Goal: Find specific page/section: Find specific page/section

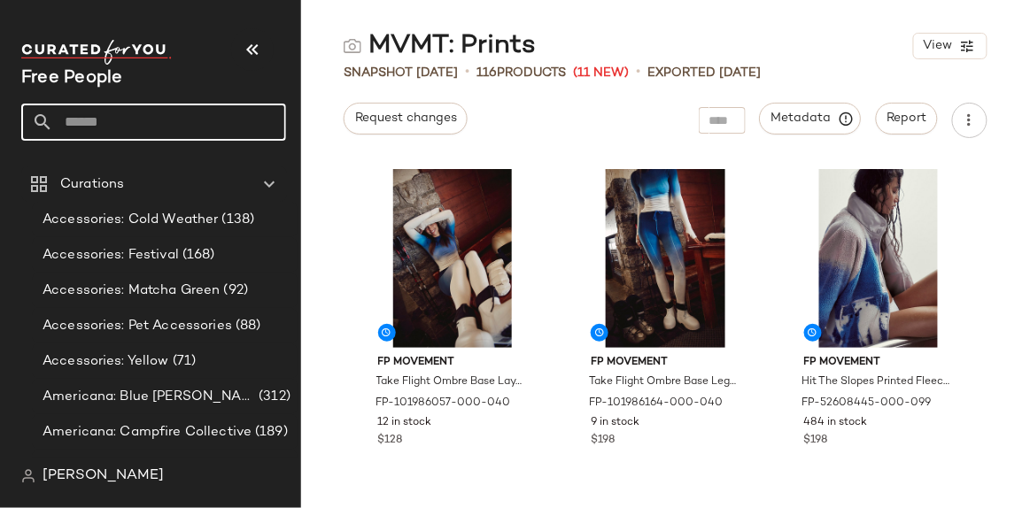
click at [132, 138] on input "text" at bounding box center [169, 122] width 233 height 37
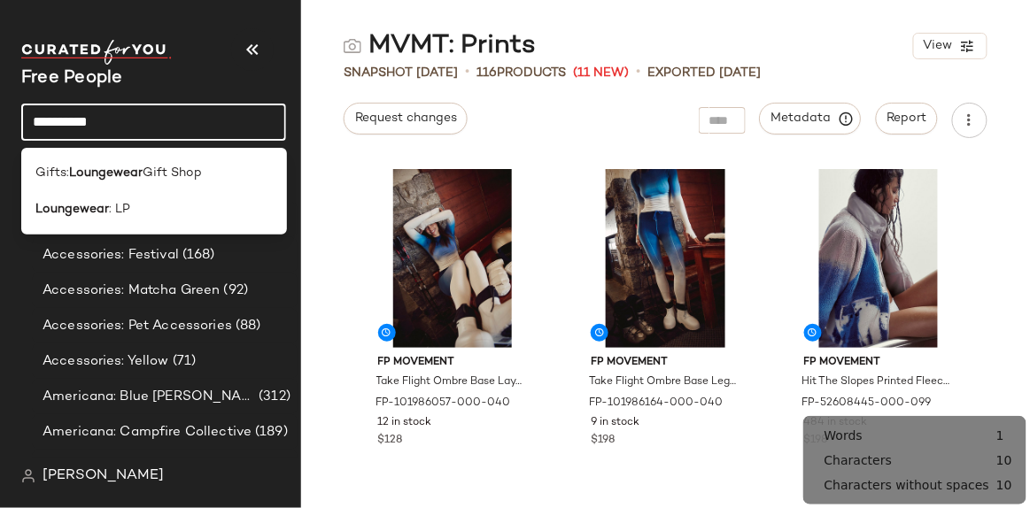
type input "**********"
click at [143, 178] on span "Gift Shop" at bounding box center [172, 173] width 59 height 19
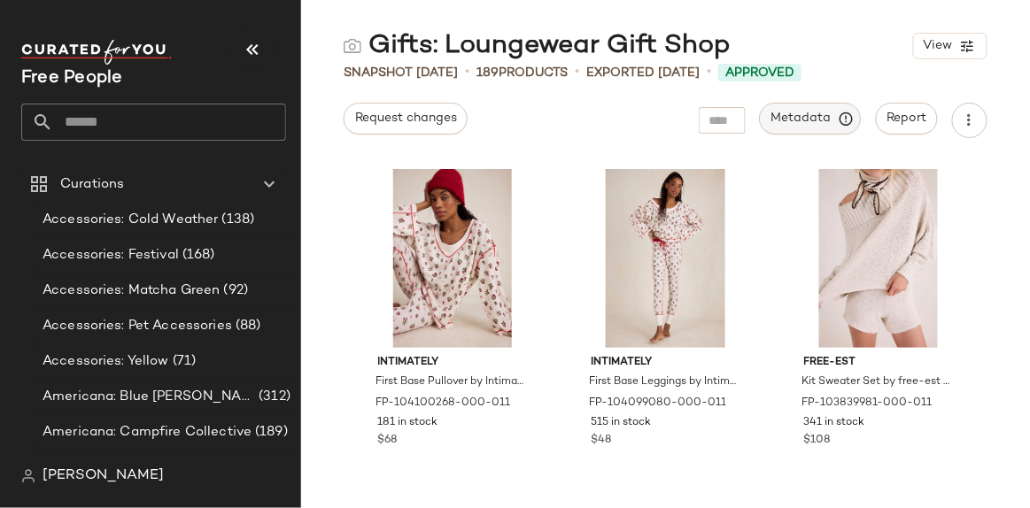
click at [821, 126] on span "Metadata" at bounding box center [810, 119] width 81 height 16
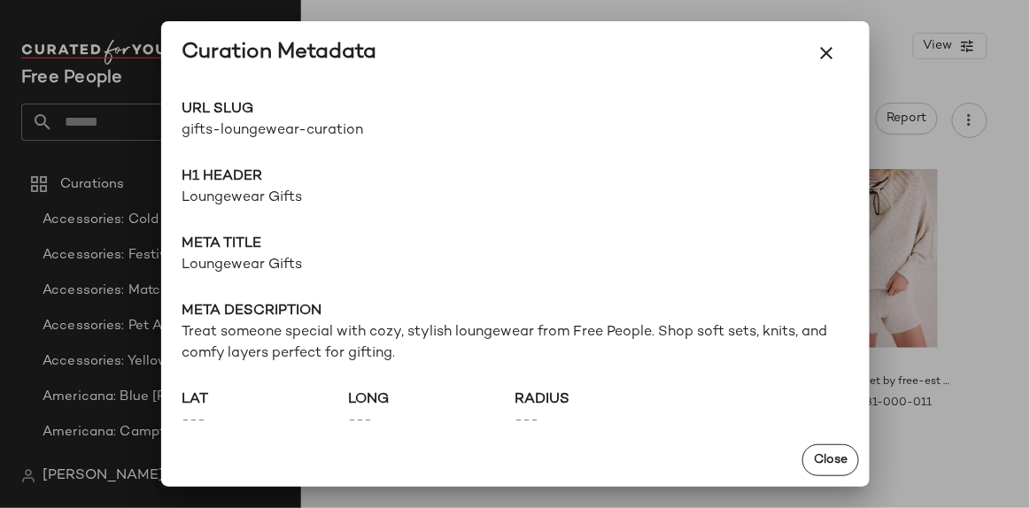
click at [269, 266] on span "Loungewear Gifts" at bounding box center [515, 265] width 666 height 21
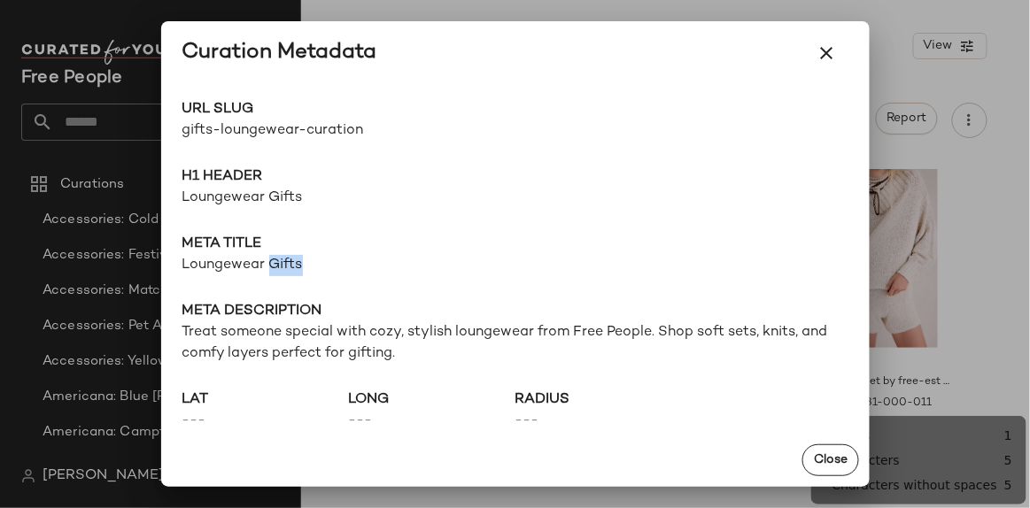
click at [269, 265] on span "Loungewear Gifts" at bounding box center [515, 265] width 666 height 21
copy span "Loungewear Gifts"
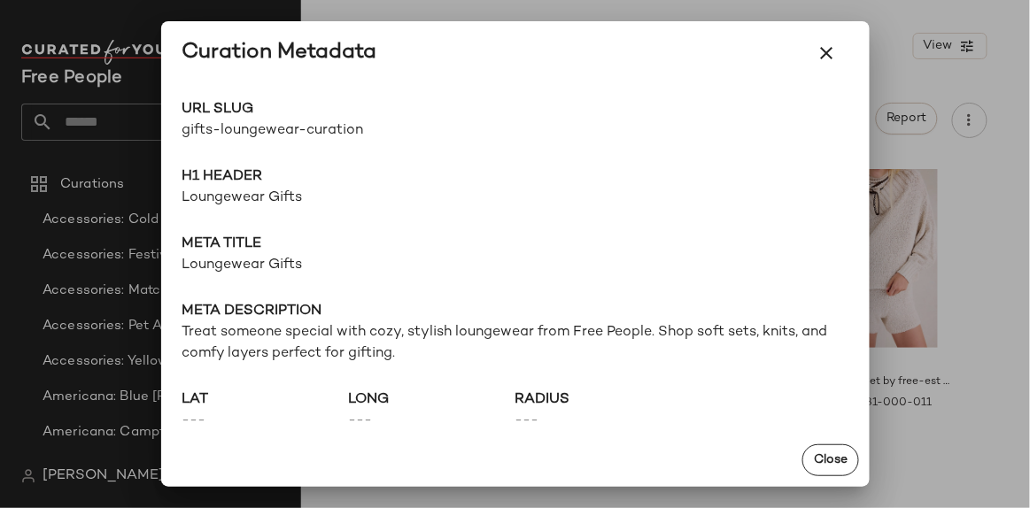
click at [638, 336] on span "Treat someone special with cozy, stylish loungewear from Free People. Shop soft…" at bounding box center [515, 343] width 666 height 43
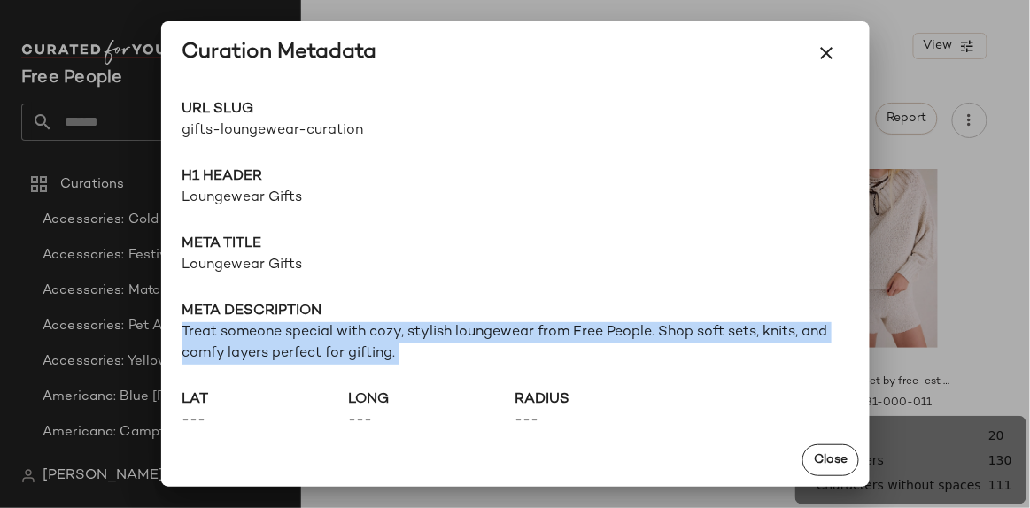
click at [638, 336] on span "Treat someone special with cozy, stylish loungewear from Free People. Shop soft…" at bounding box center [515, 343] width 666 height 43
copy span "Treat someone special with cozy, stylish loungewear from Free People. Shop soft…"
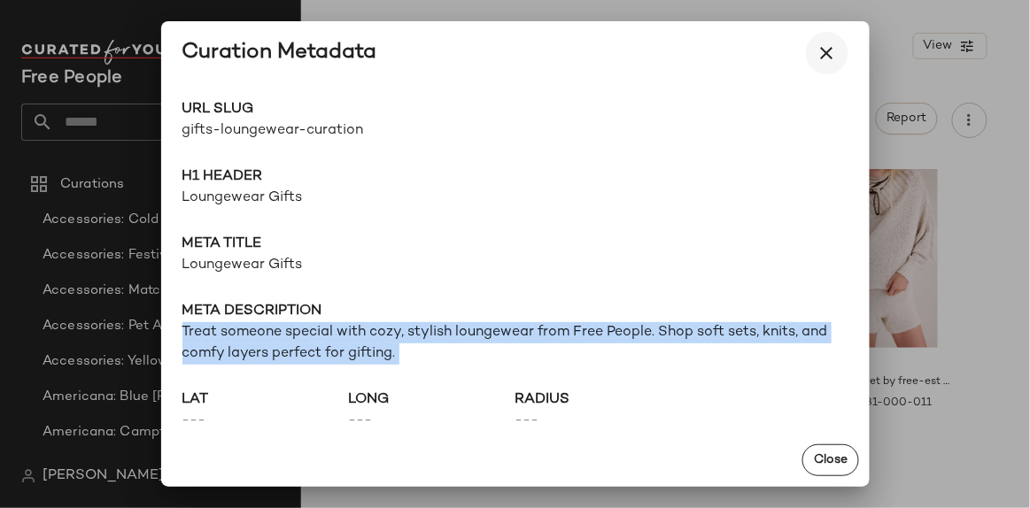
click at [839, 50] on button "button" at bounding box center [827, 53] width 43 height 43
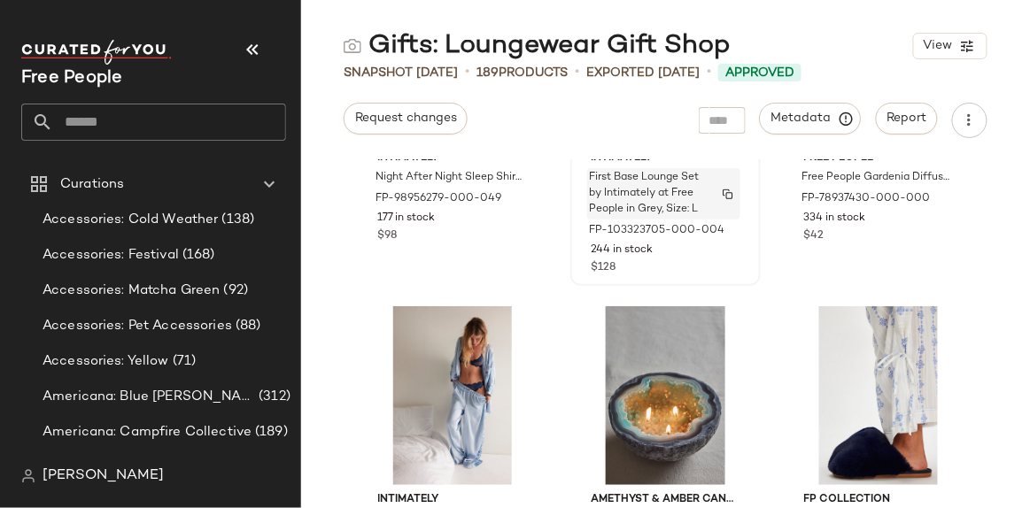
scroll to position [2670, 0]
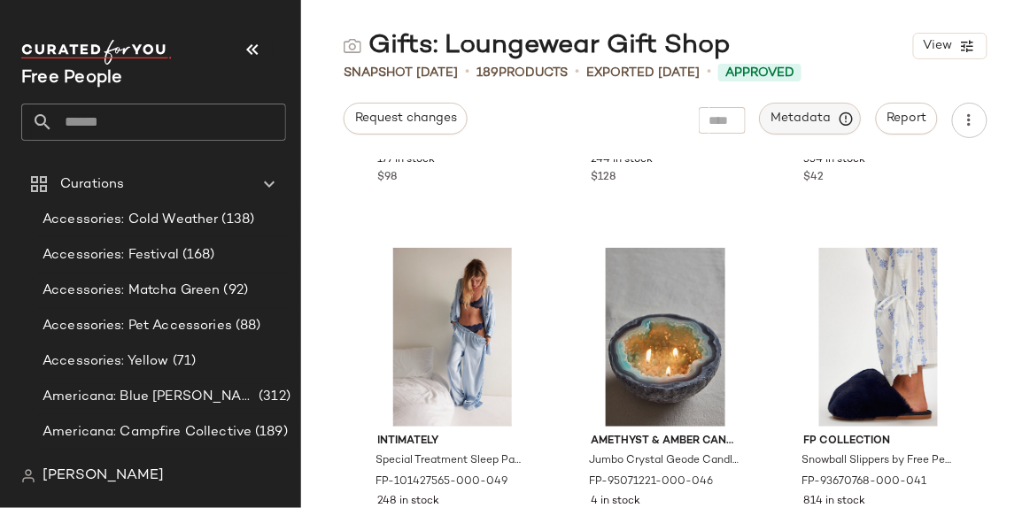
click at [803, 126] on span "Metadata" at bounding box center [810, 119] width 81 height 16
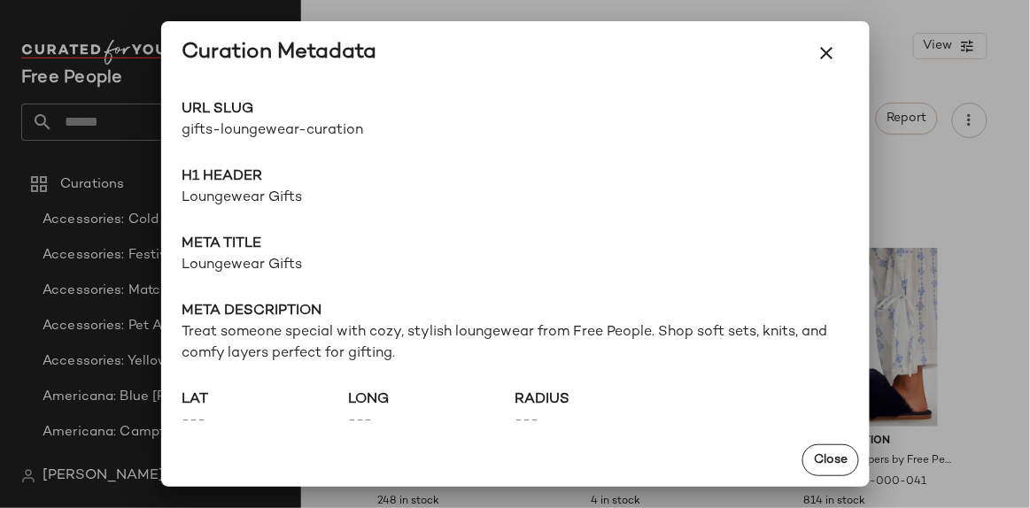
click at [554, 327] on span "Treat someone special with cozy, stylish loungewear from Free People. Shop soft…" at bounding box center [515, 343] width 666 height 43
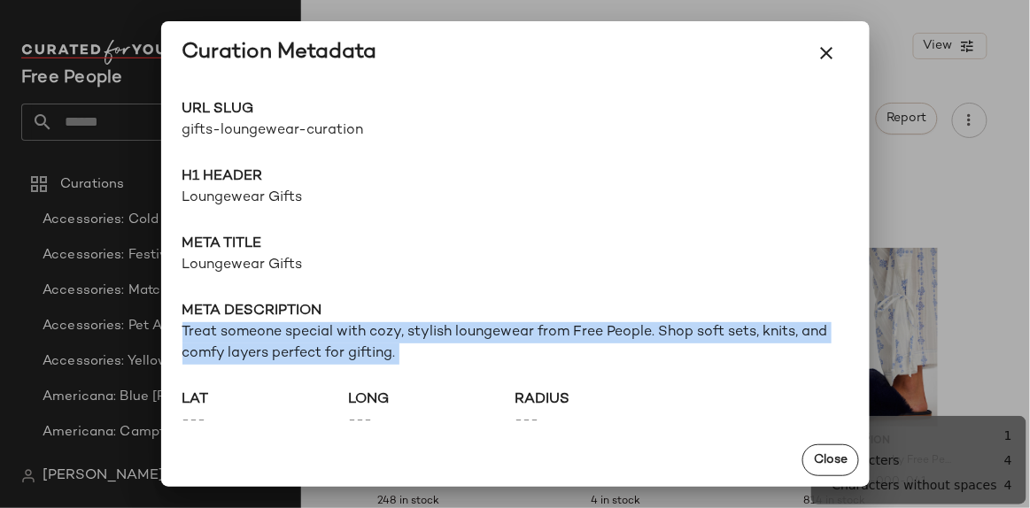
click at [554, 327] on span "Treat someone special with cozy, stylish loungewear from Free People. Shop soft…" at bounding box center [515, 343] width 666 height 43
copy span "Treat someone special with cozy, stylish loungewear from Free People. Shop soft…"
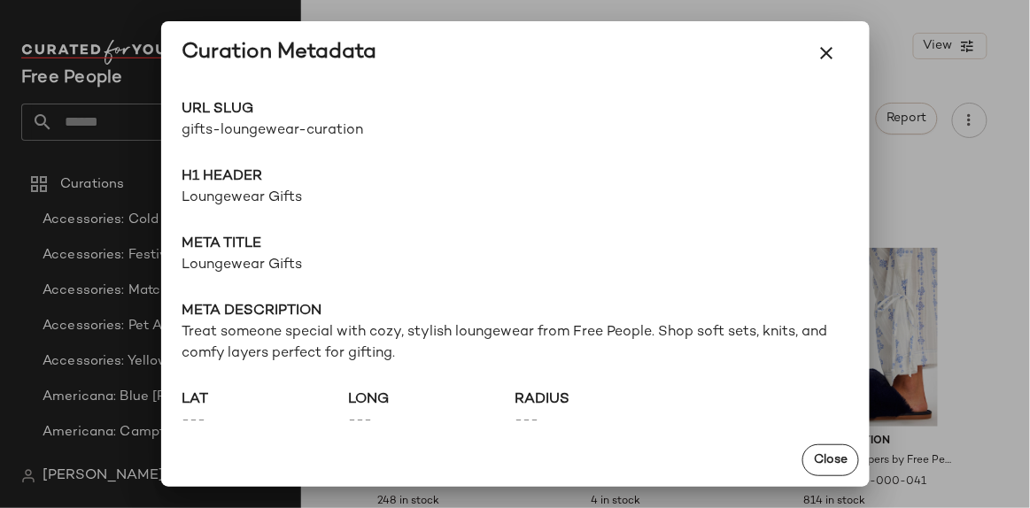
click at [80, 103] on div at bounding box center [515, 254] width 1030 height 508
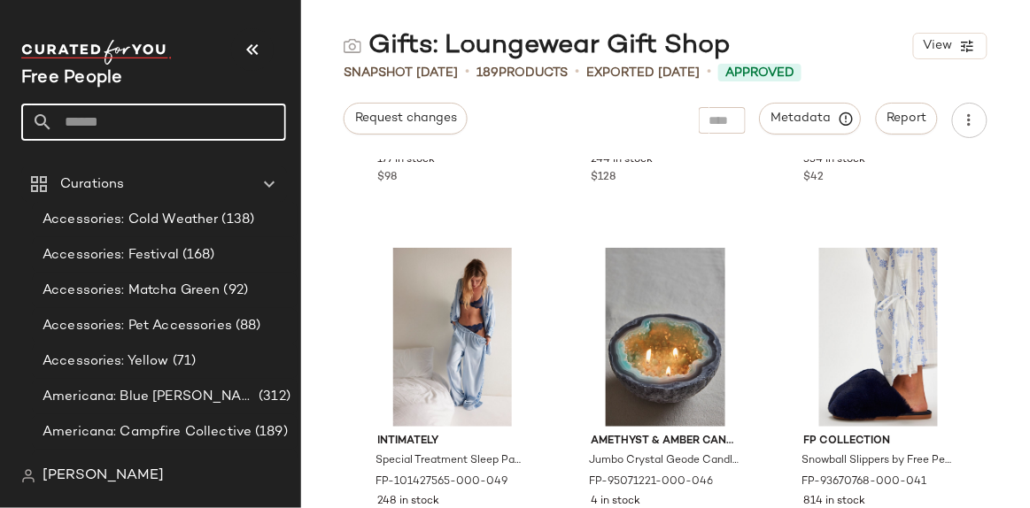
click at [83, 125] on input "text" at bounding box center [169, 122] width 233 height 37
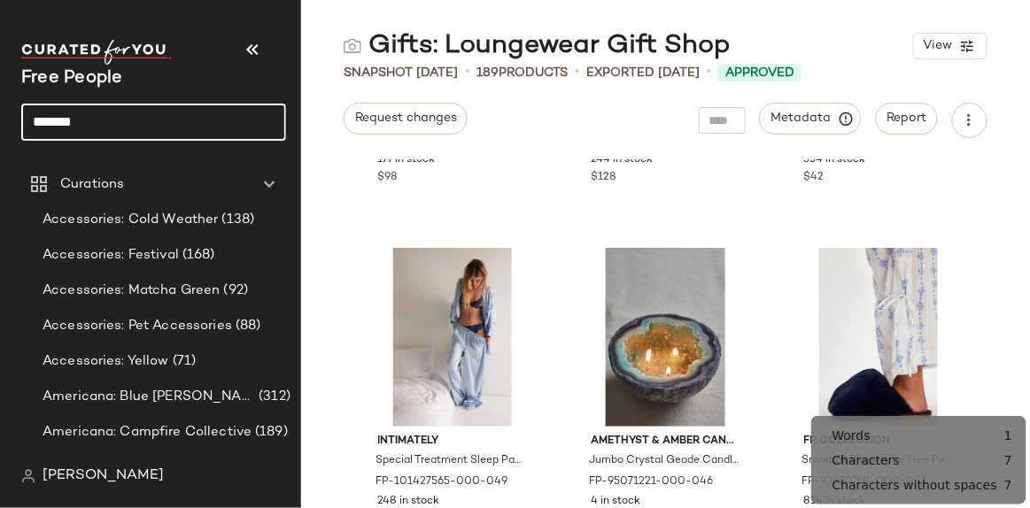
click at [83, 125] on input "*******" at bounding box center [153, 122] width 265 height 37
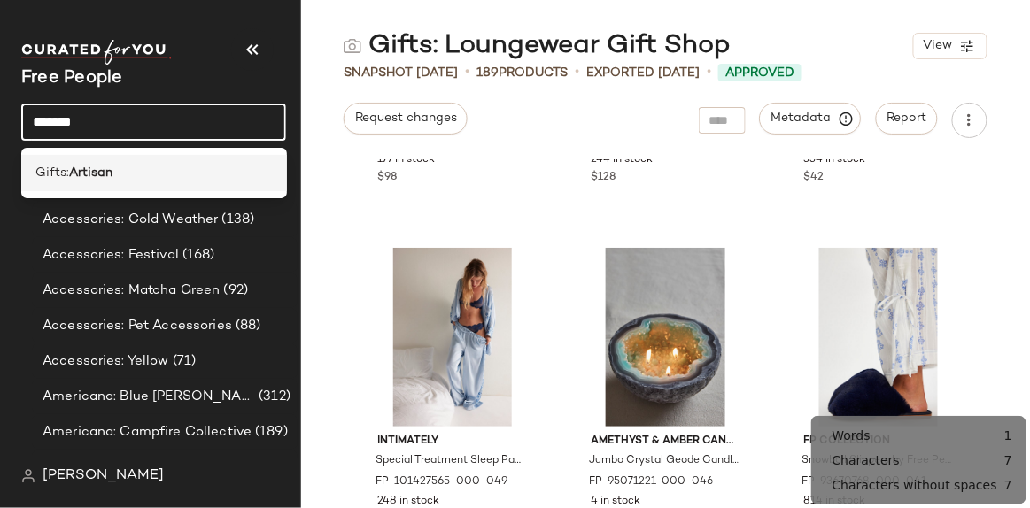
type input "*******"
click at [102, 174] on b "Artisan" at bounding box center [90, 173] width 43 height 19
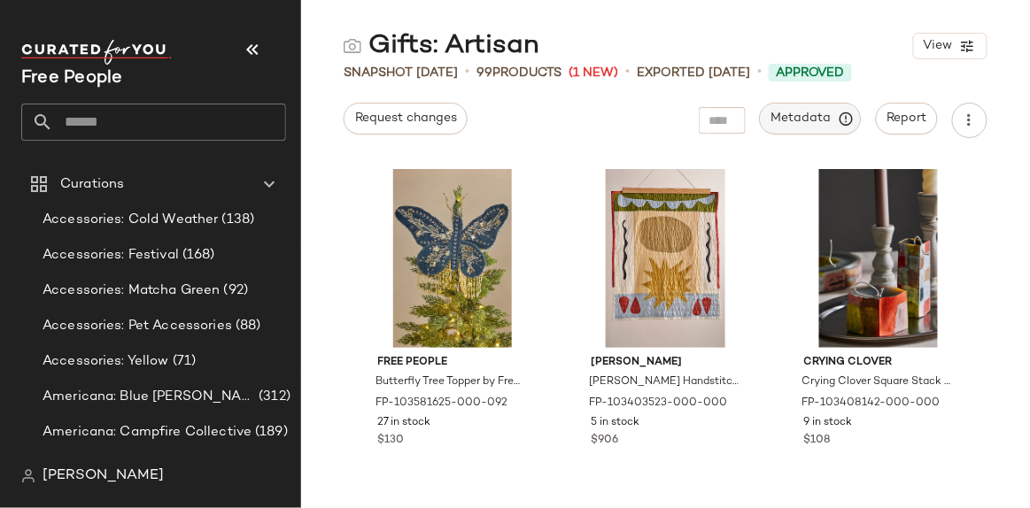
click at [821, 126] on span "Metadata" at bounding box center [810, 119] width 81 height 16
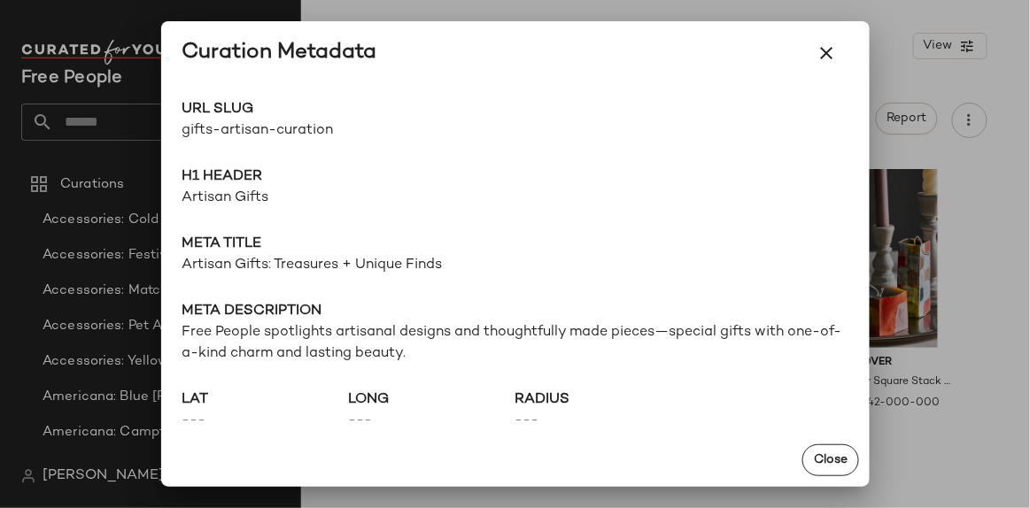
click at [330, 271] on span "Artisan Gifts: Treasures + Unique Finds" at bounding box center [515, 265] width 666 height 21
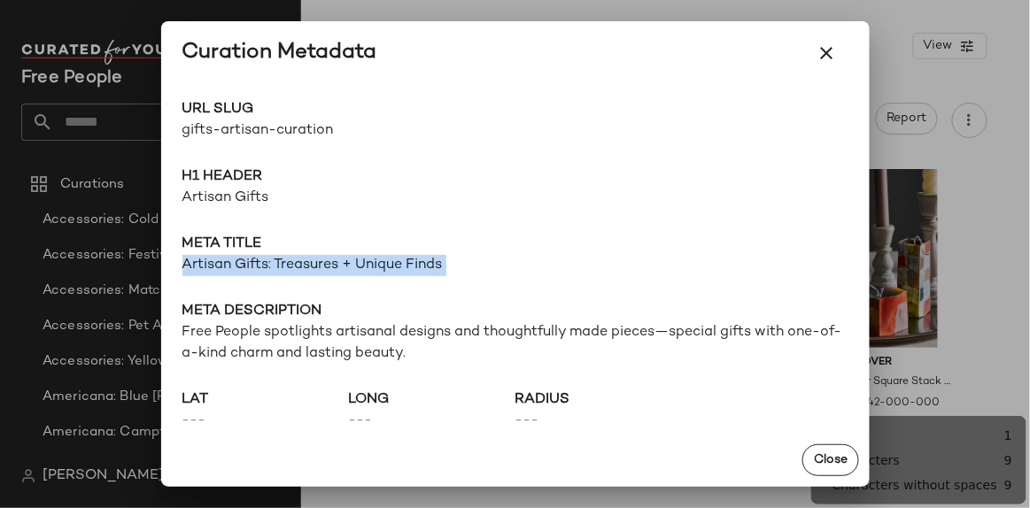
click at [330, 271] on span "Artisan Gifts: Treasures + Unique Finds" at bounding box center [515, 265] width 666 height 21
copy span "Artisan Gifts: Treasures + Unique Finds"
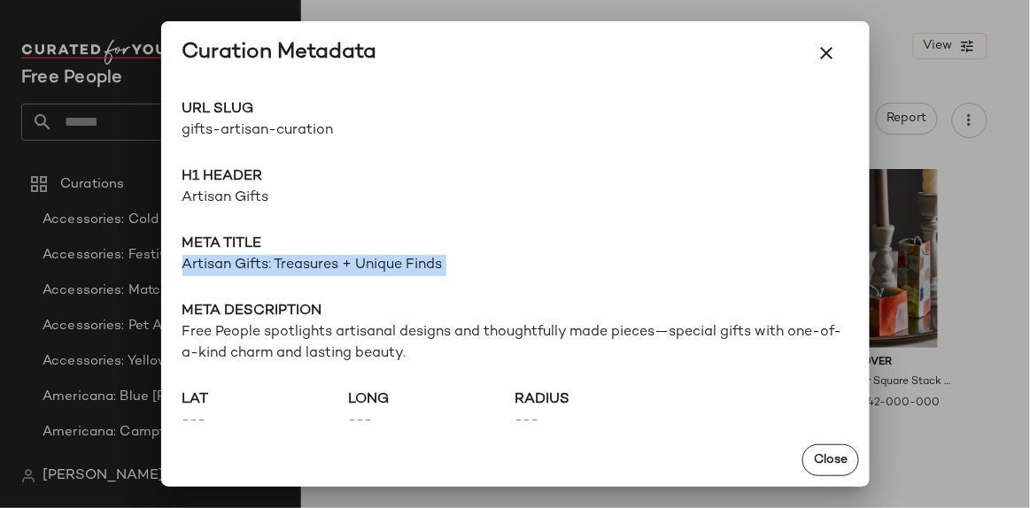
click at [839, 53] on button "button" at bounding box center [827, 53] width 43 height 43
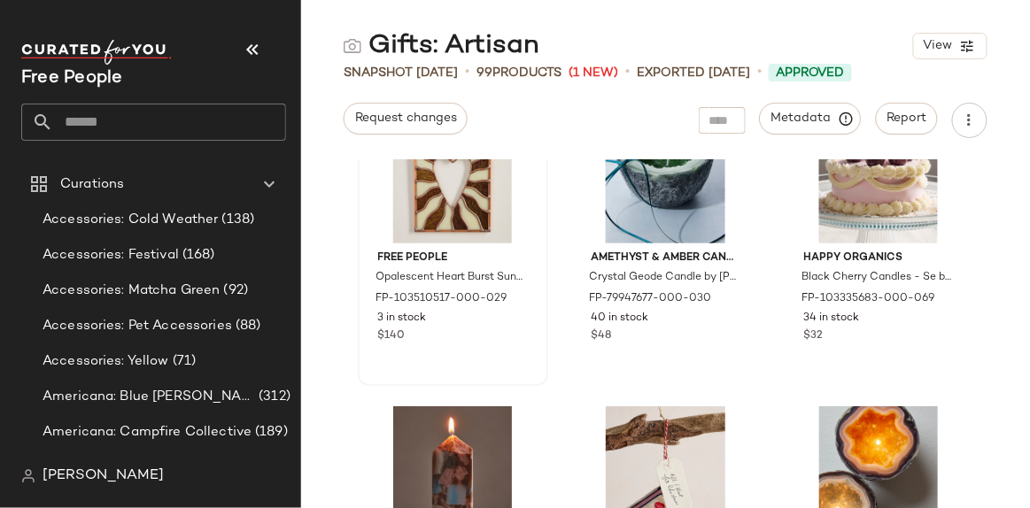
scroll to position [5165, 0]
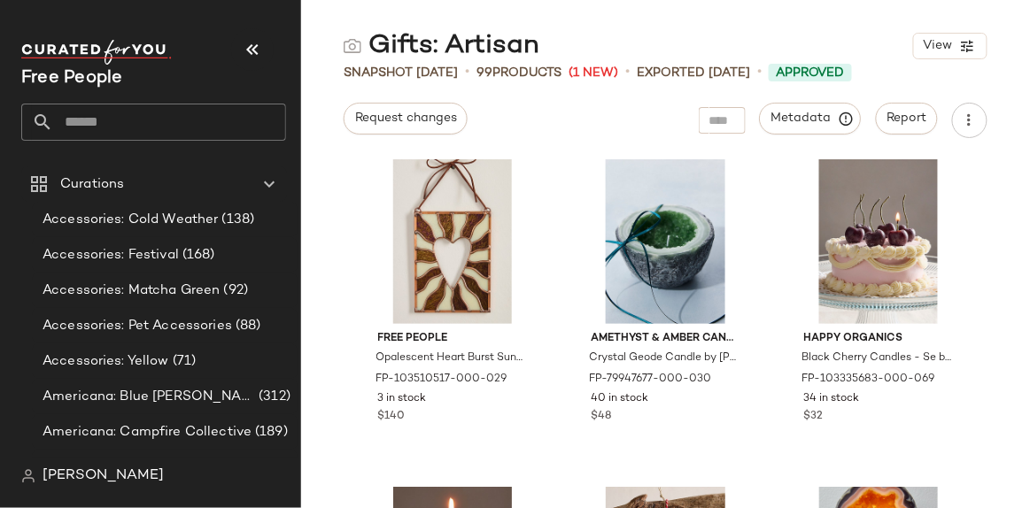
click at [141, 129] on input "text" at bounding box center [169, 122] width 233 height 37
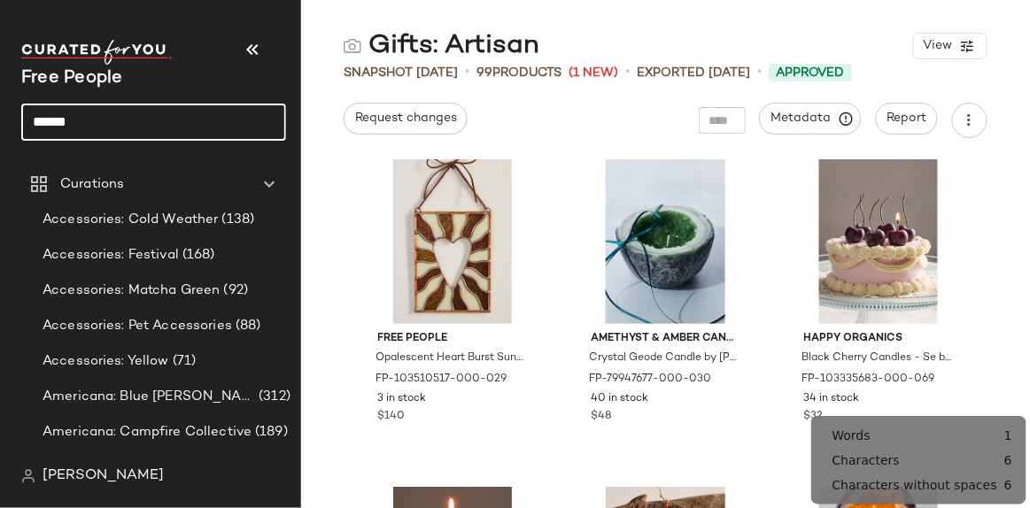
type input "******"
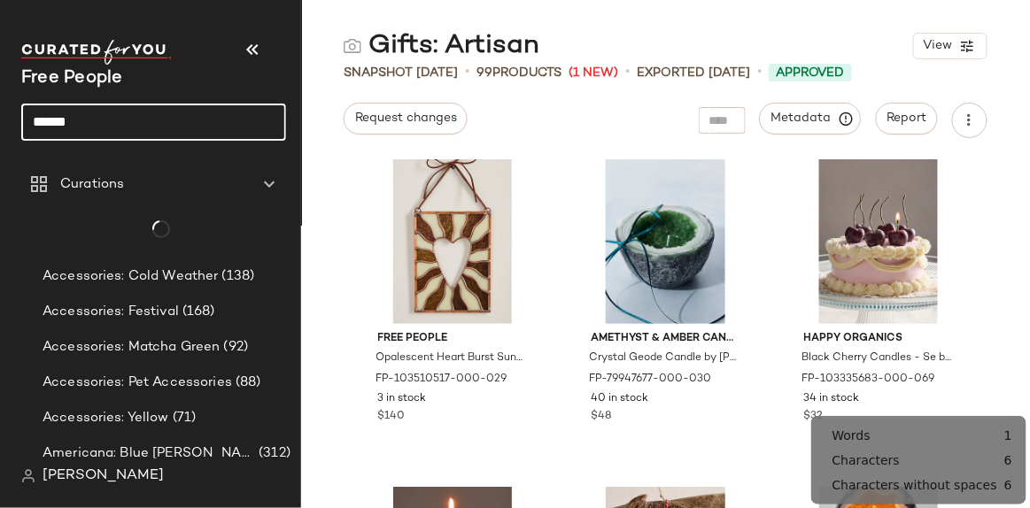
click at [141, 129] on input "******" at bounding box center [153, 122] width 265 height 37
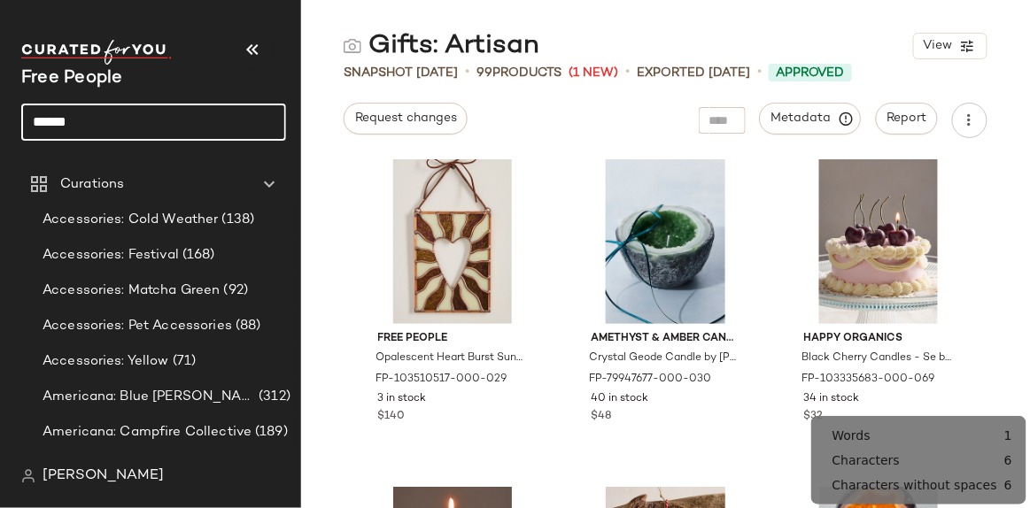
click at [135, 122] on input "******" at bounding box center [153, 122] width 265 height 37
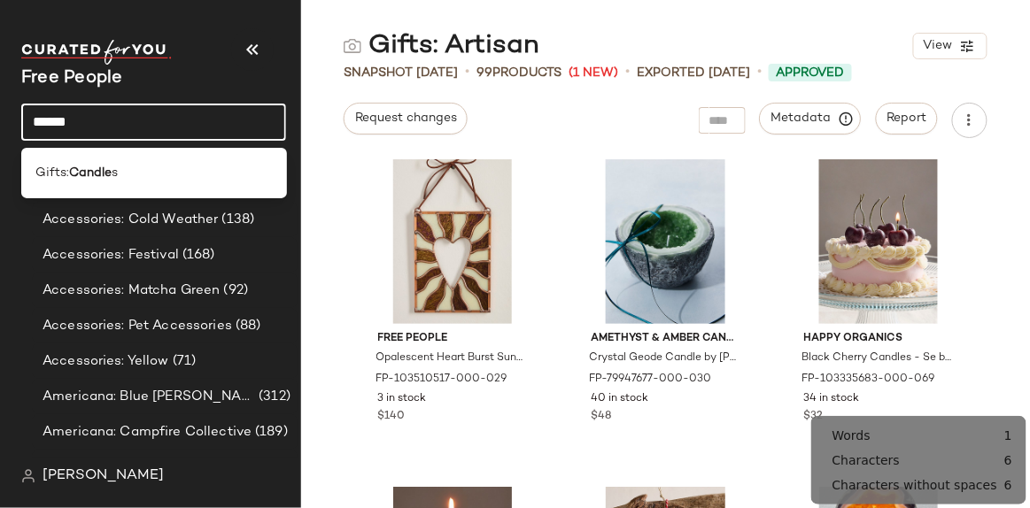
click at [95, 128] on input "******" at bounding box center [153, 122] width 265 height 37
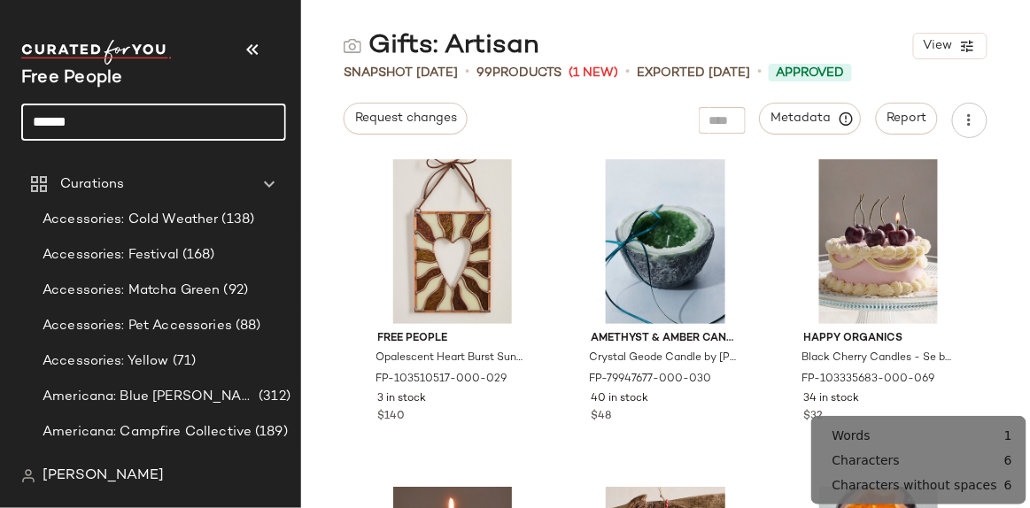
click at [95, 128] on input "******" at bounding box center [153, 122] width 265 height 37
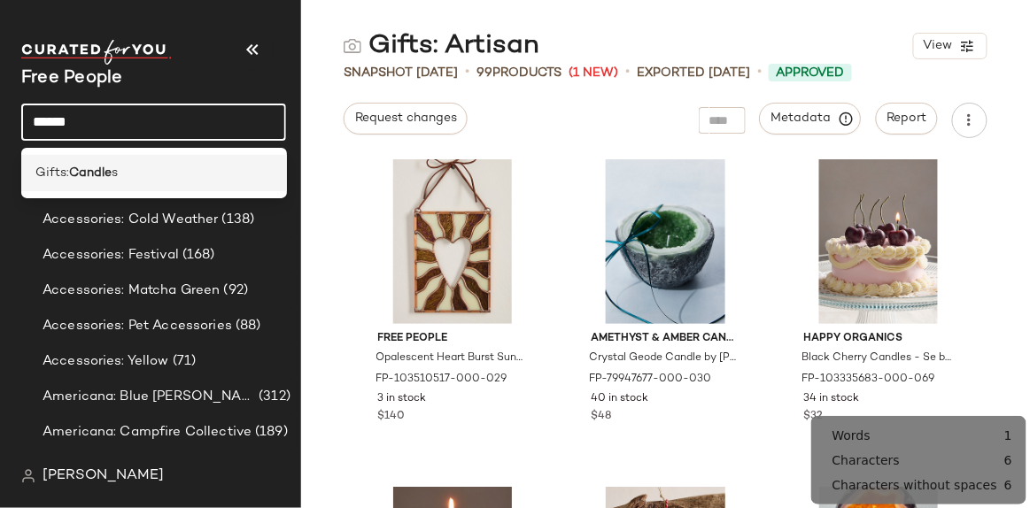
click at [112, 172] on b "Candle" at bounding box center [90, 173] width 43 height 19
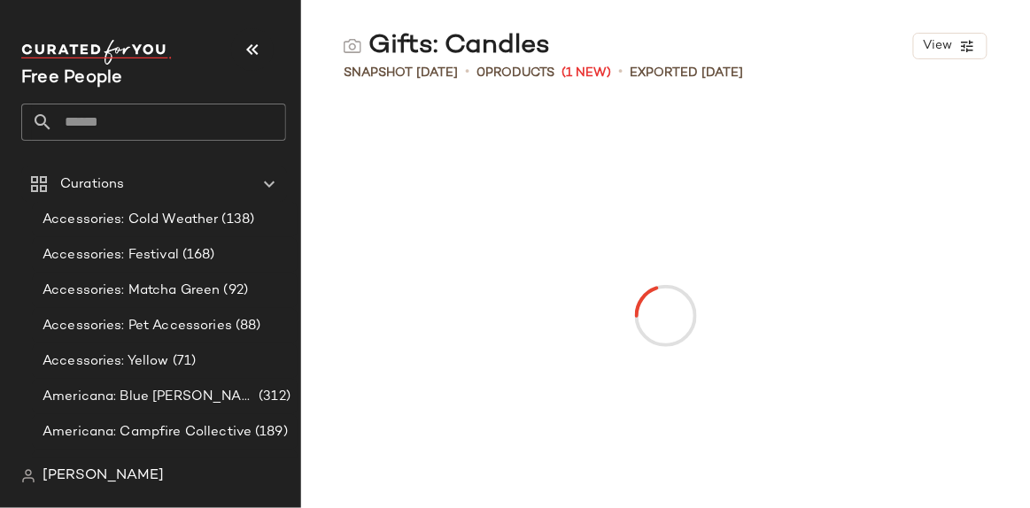
drag, startPoint x: 830, startPoint y: 35, endPoint x: 811, endPoint y: 52, distance: 25.7
click at [830, 34] on div "Gifts: Candles View" at bounding box center [665, 45] width 729 height 35
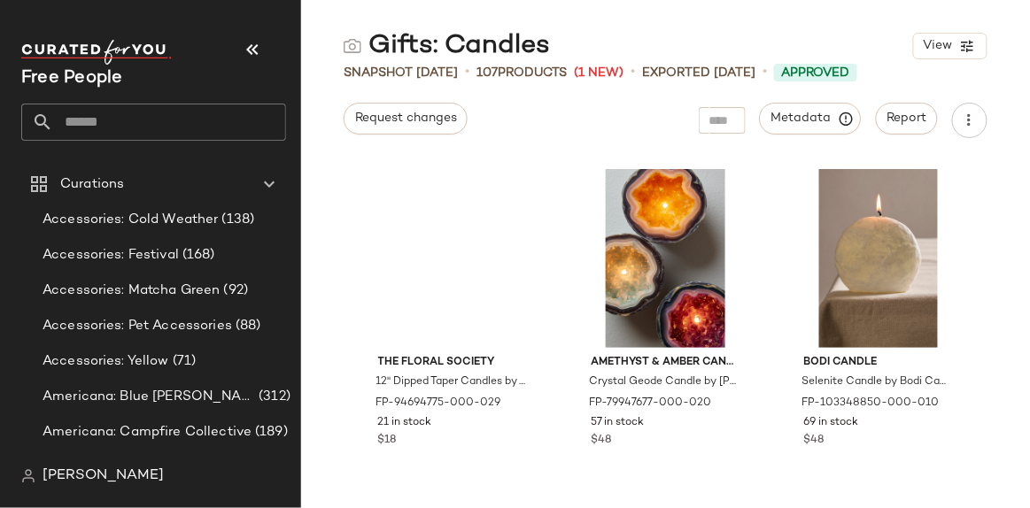
click at [729, 111] on div at bounding box center [722, 120] width 47 height 27
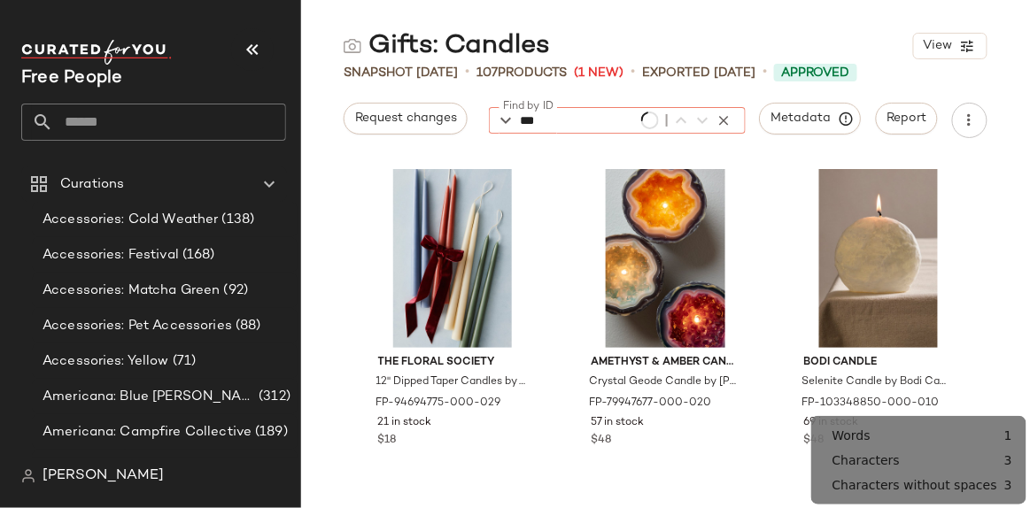
type input "***"
click at [724, 126] on icon "button" at bounding box center [724, 120] width 16 height 16
click at [598, 122] on input "Find by ID" at bounding box center [590, 120] width 138 height 27
type input "***"
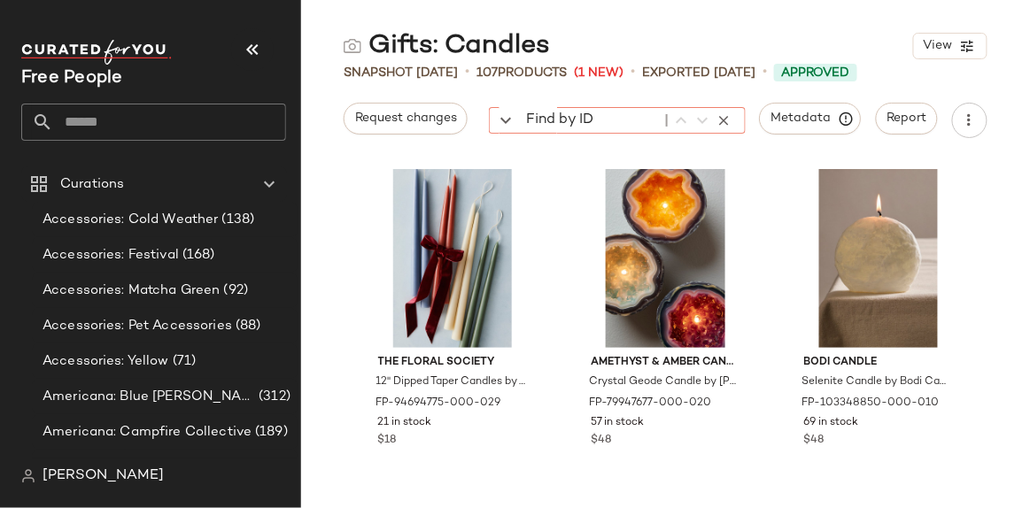
click at [644, 125] on input "Find by ID" at bounding box center [590, 120] width 138 height 27
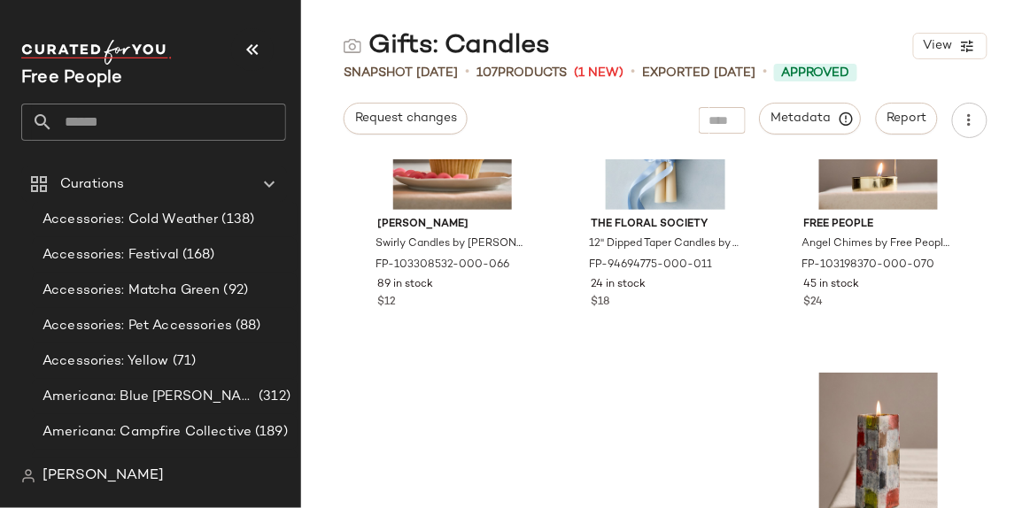
scroll to position [5004, 0]
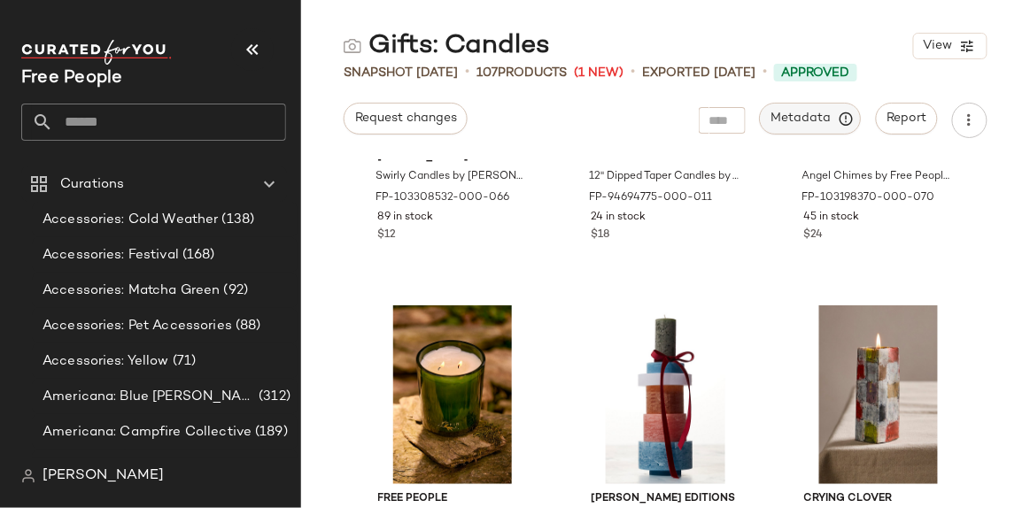
click at [831, 104] on button "Metadata" at bounding box center [811, 119] width 102 height 32
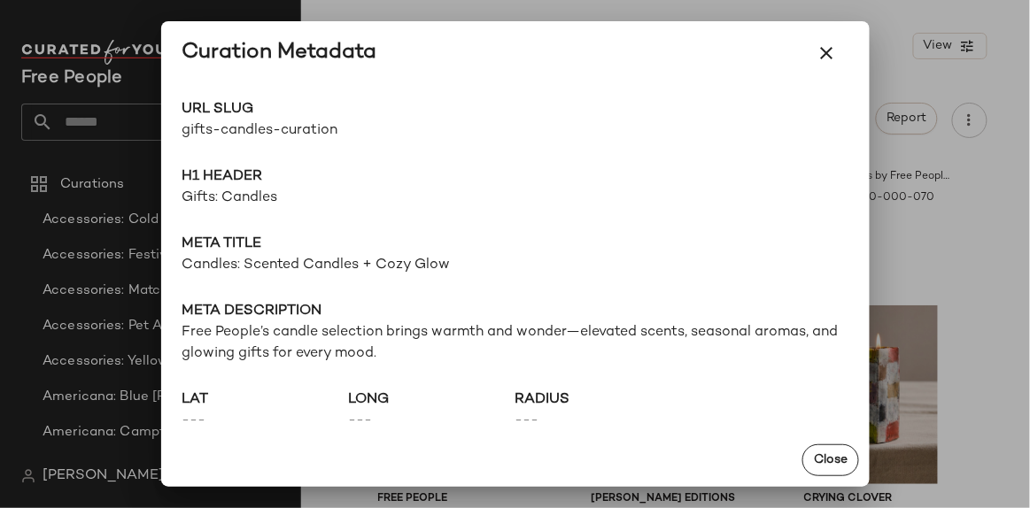
click at [315, 267] on span "Candles: Scented Candles + Cozy Glow" at bounding box center [515, 265] width 666 height 21
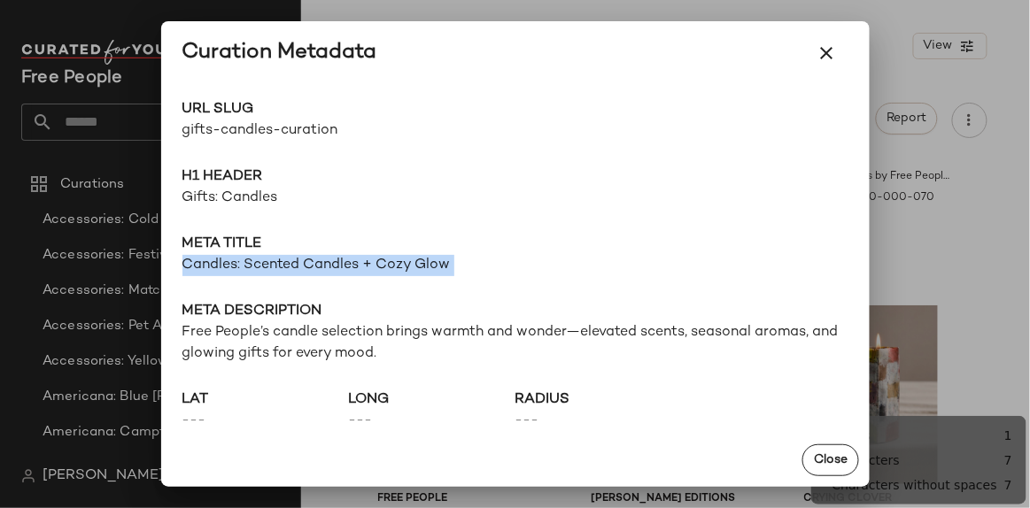
click at [315, 267] on span "Candles: Scented Candles + Cozy Glow" at bounding box center [515, 265] width 666 height 21
copy span "Candles: Scented Candles + Cozy Glow"
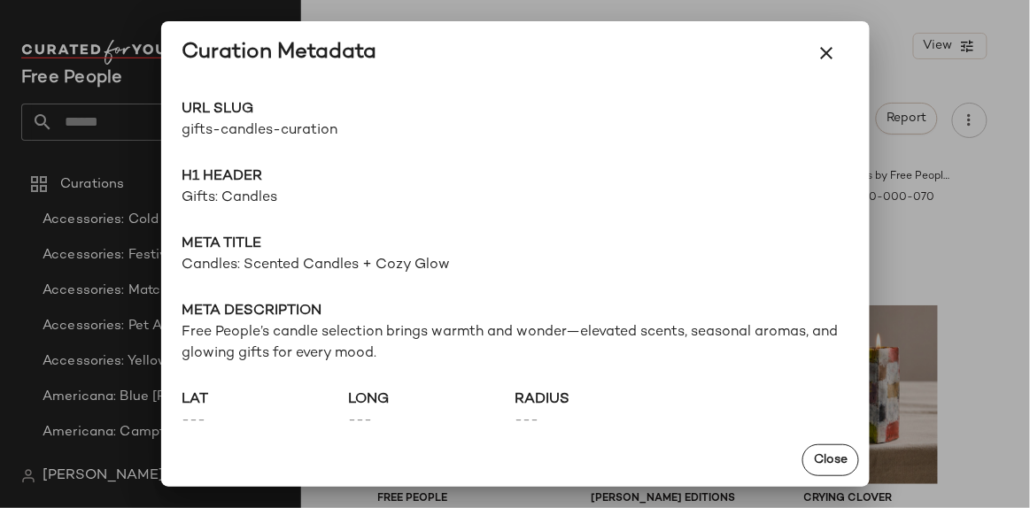
click at [226, 356] on span "Free People’s candle selection brings warmth and wonder—elevated scents, season…" at bounding box center [515, 343] width 666 height 43
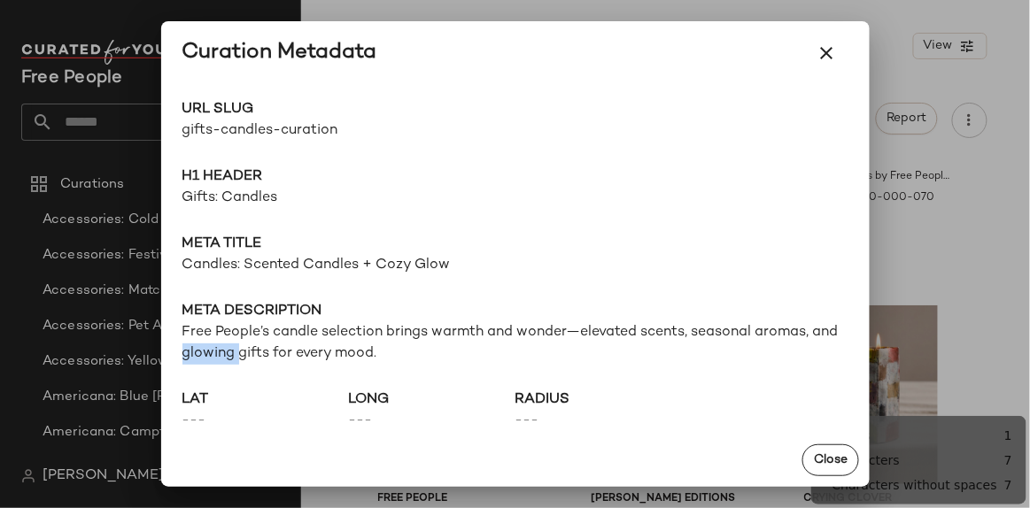
click at [226, 356] on span "Free People’s candle selection brings warmth and wonder—elevated scents, season…" at bounding box center [515, 343] width 666 height 43
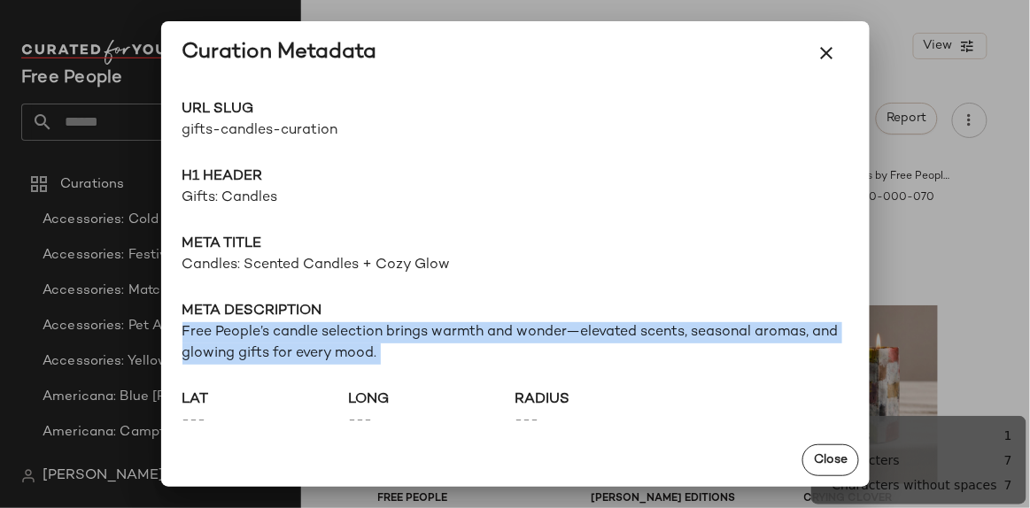
click at [226, 356] on span "Free People’s candle selection brings warmth and wonder—elevated scents, season…" at bounding box center [515, 343] width 666 height 43
copy span "Free People’s candle selection brings warmth and wonder—elevated scents, season…"
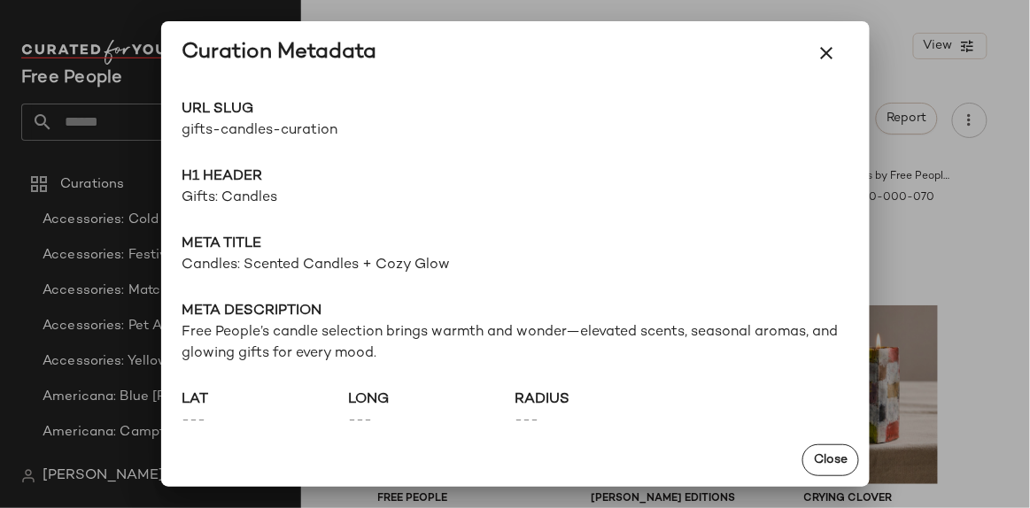
click at [979, 205] on div at bounding box center [515, 254] width 1030 height 508
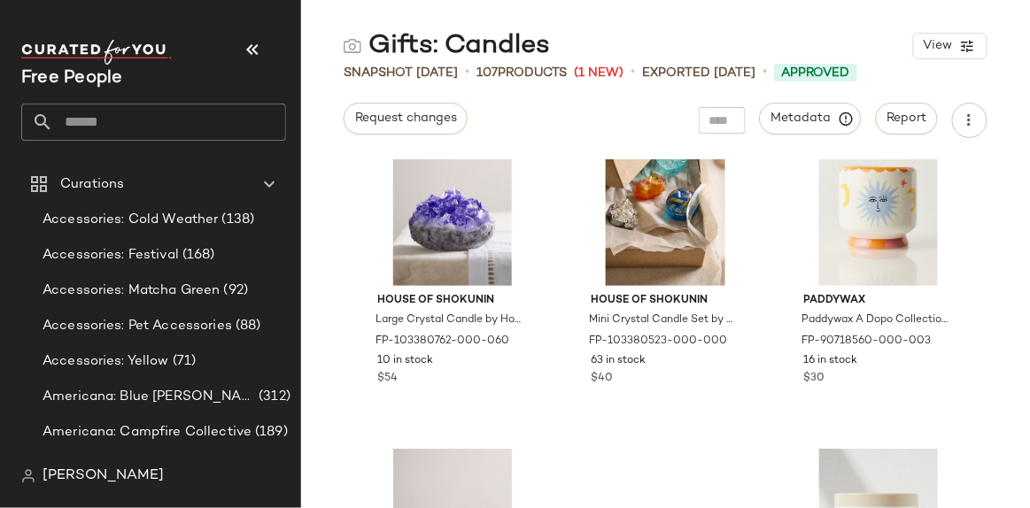
scroll to position [11959, 0]
